Goal: Register for event/course

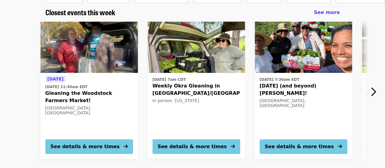
scroll to position [91, 0]
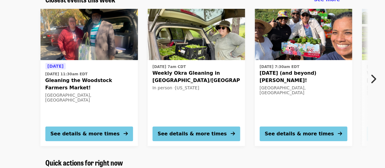
click at [272, 85] on div "[GEOGRAPHIC_DATA], [GEOGRAPHIC_DATA]" at bounding box center [304, 90] width 88 height 10
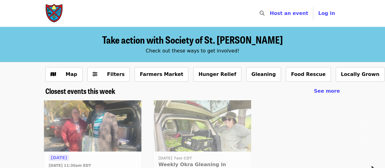
scroll to position [91, 0]
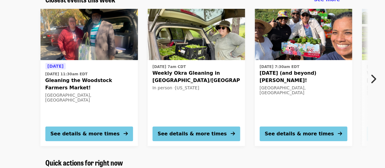
click at [273, 85] on div "[GEOGRAPHIC_DATA], [GEOGRAPHIC_DATA]" at bounding box center [304, 90] width 88 height 10
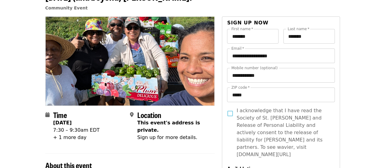
scroll to position [61, 0]
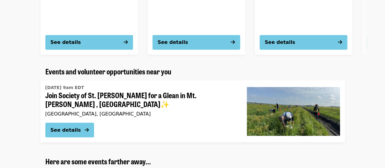
scroll to position [518, 0]
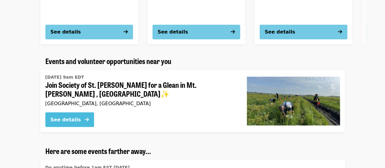
click at [66, 117] on div "See details" at bounding box center [66, 119] width 30 height 7
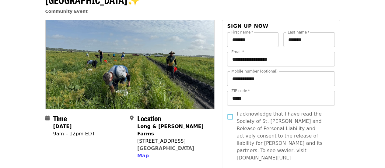
scroll to position [91, 0]
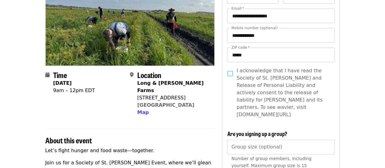
click at [150, 36] on img at bounding box center [130, 21] width 169 height 88
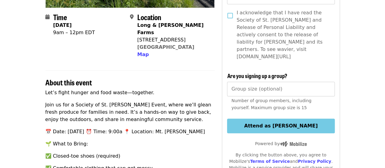
scroll to position [152, 0]
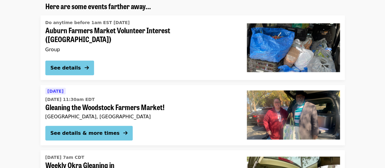
scroll to position [702, 0]
